Goal: Go to known website: Access a specific website the user already knows

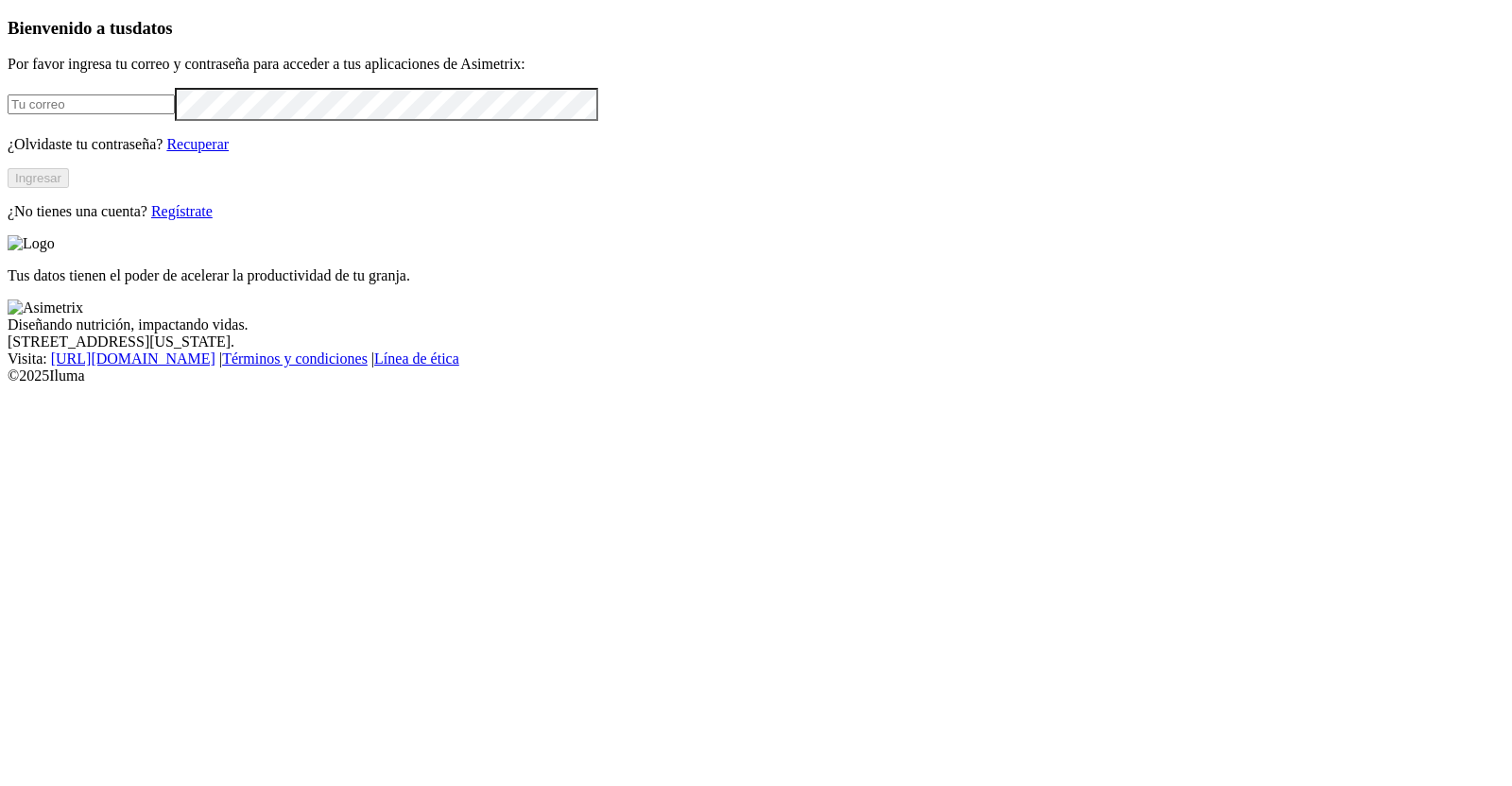
click at [175, 115] on input "email" at bounding box center [91, 105] width 167 height 20
type input "[PERSON_NAME][EMAIL_ADDRESS][PERSON_NAME][DOMAIN_NAME]"
click input "submit" at bounding box center [0, 0] width 0 height 0
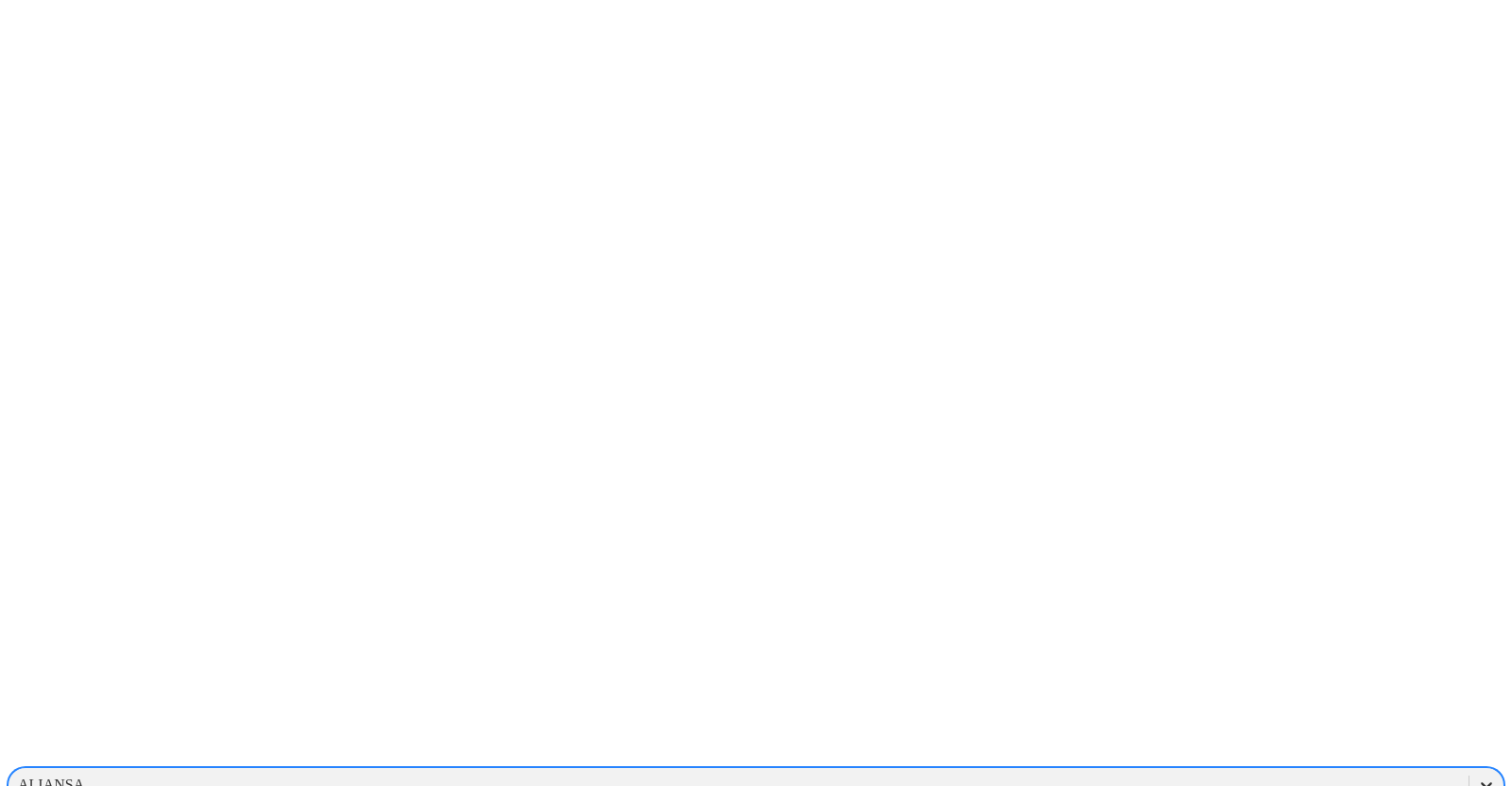
click at [1477, 776] on icon at bounding box center [1486, 785] width 19 height 19
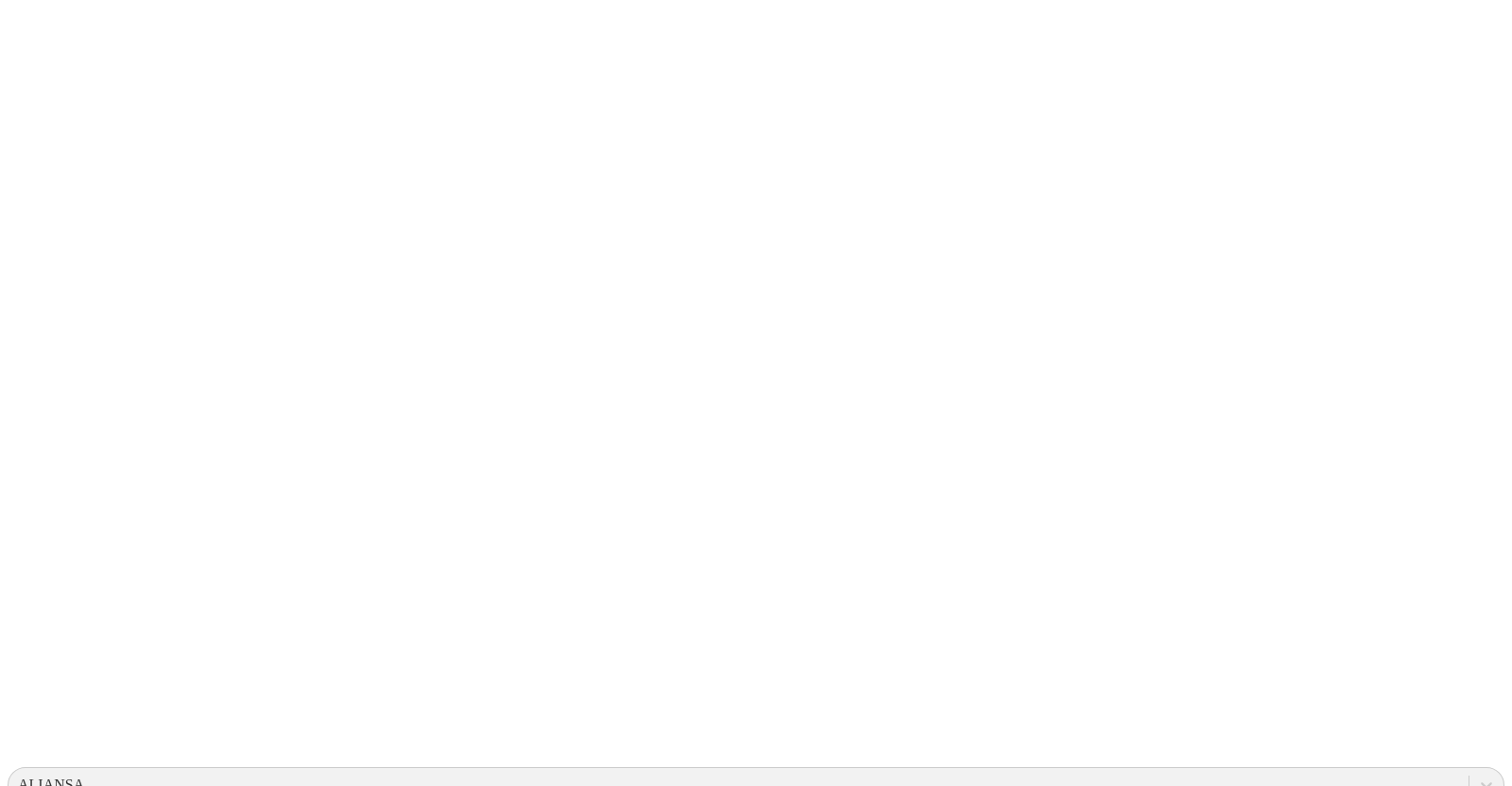
type input "s"
